Goal: Information Seeking & Learning: Understand process/instructions

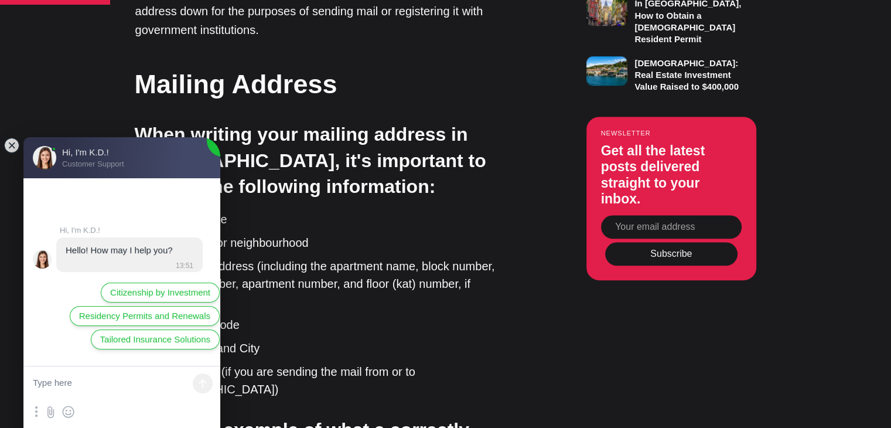
click at [10, 144] on jdiv at bounding box center [12, 145] width 16 height 16
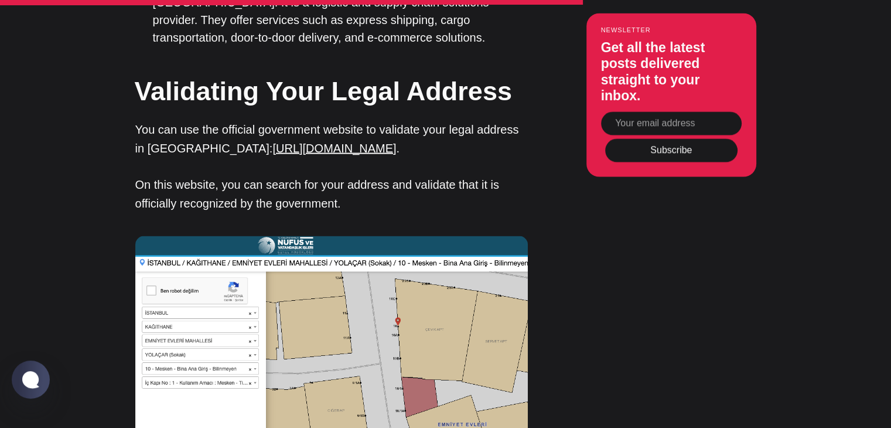
scroll to position [2403, 0]
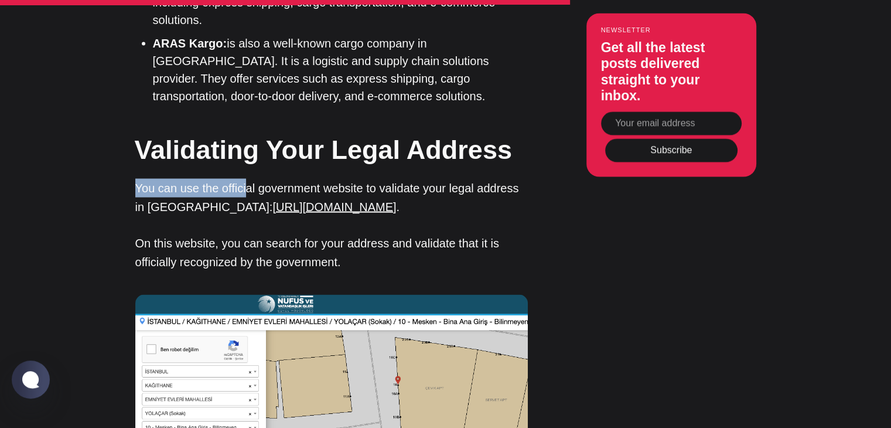
drag, startPoint x: 246, startPoint y: 62, endPoint x: 134, endPoint y: 57, distance: 112.1
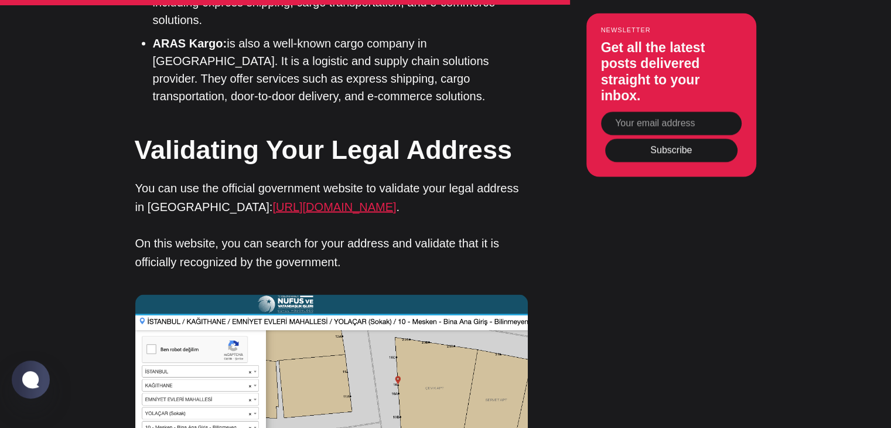
click at [281, 200] on link "[URL][DOMAIN_NAME]" at bounding box center [335, 206] width 124 height 13
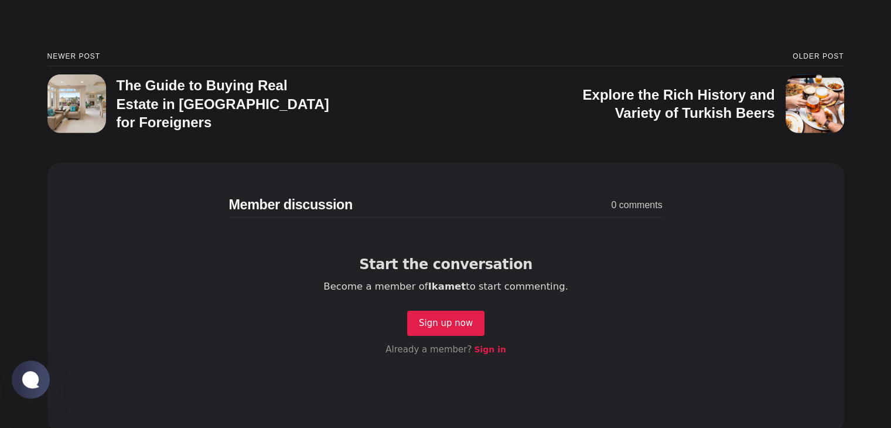
scroll to position [3751, 0]
